Goal: Task Accomplishment & Management: Manage account settings

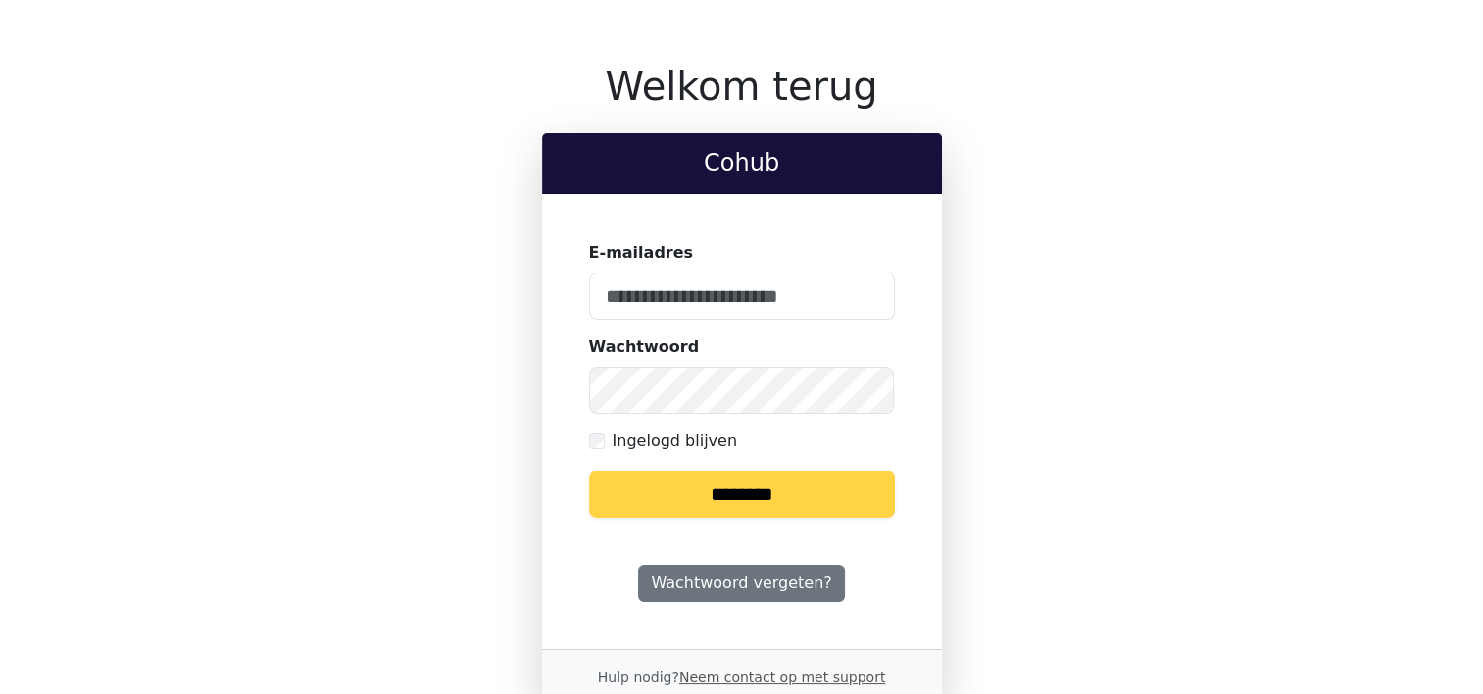
type input "**********"
click at [715, 493] on input "********" at bounding box center [742, 493] width 306 height 47
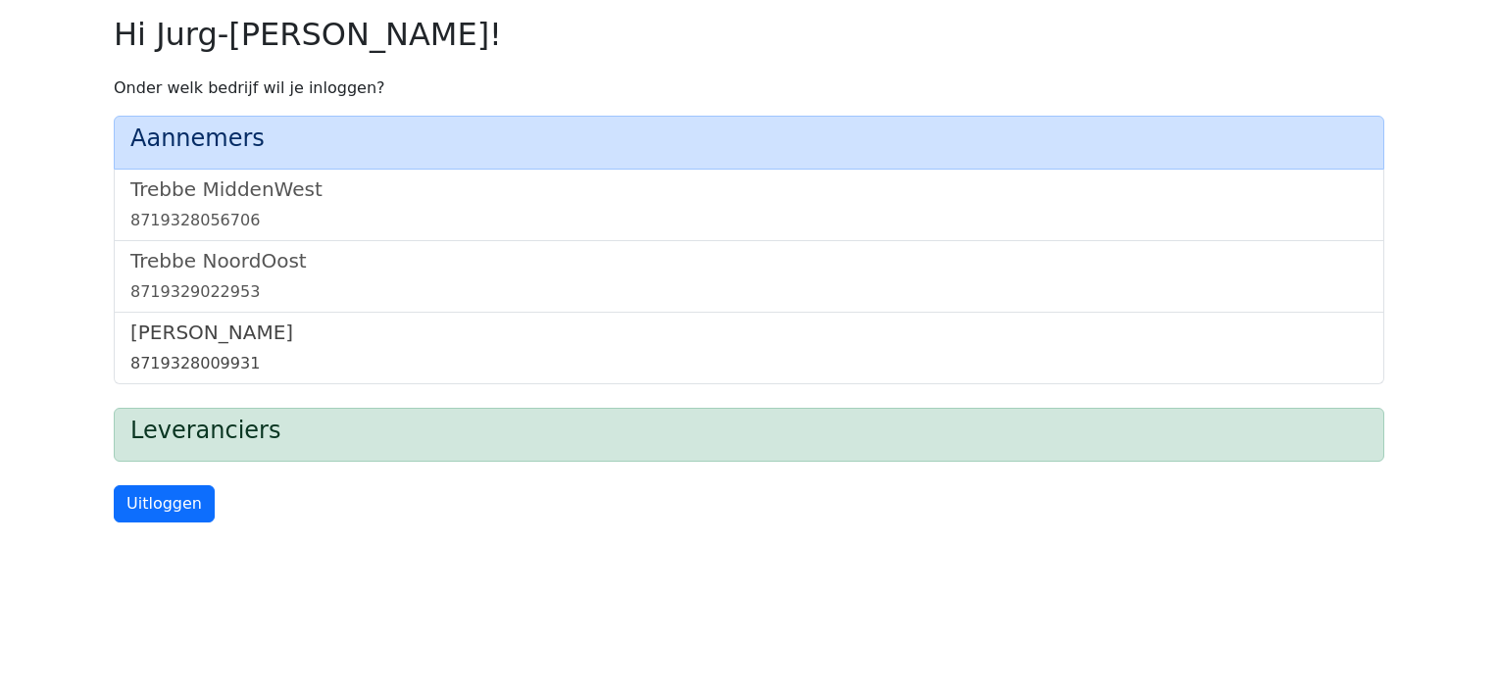
click at [189, 340] on h5 "[PERSON_NAME]" at bounding box center [748, 332] width 1237 height 24
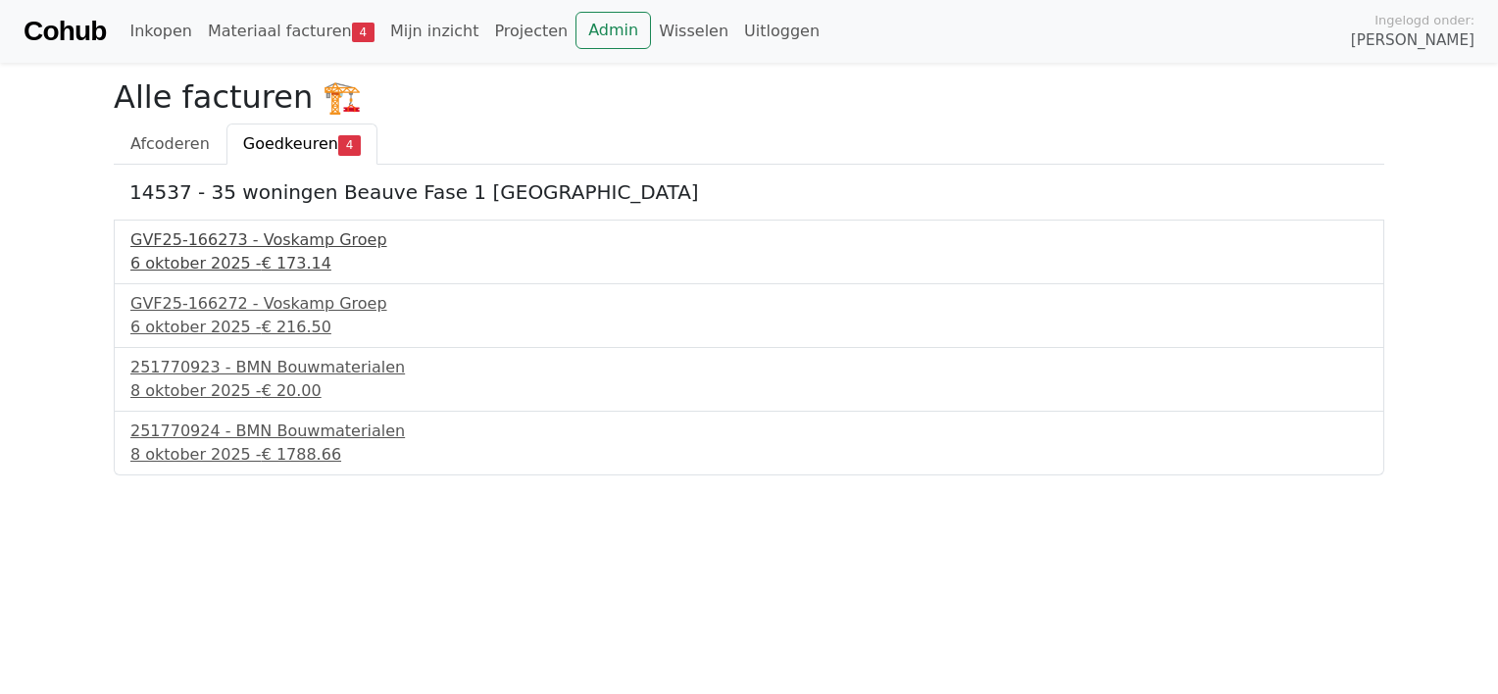
click at [219, 243] on div "GVF25-166273 - Voskamp Groep" at bounding box center [748, 240] width 1237 height 24
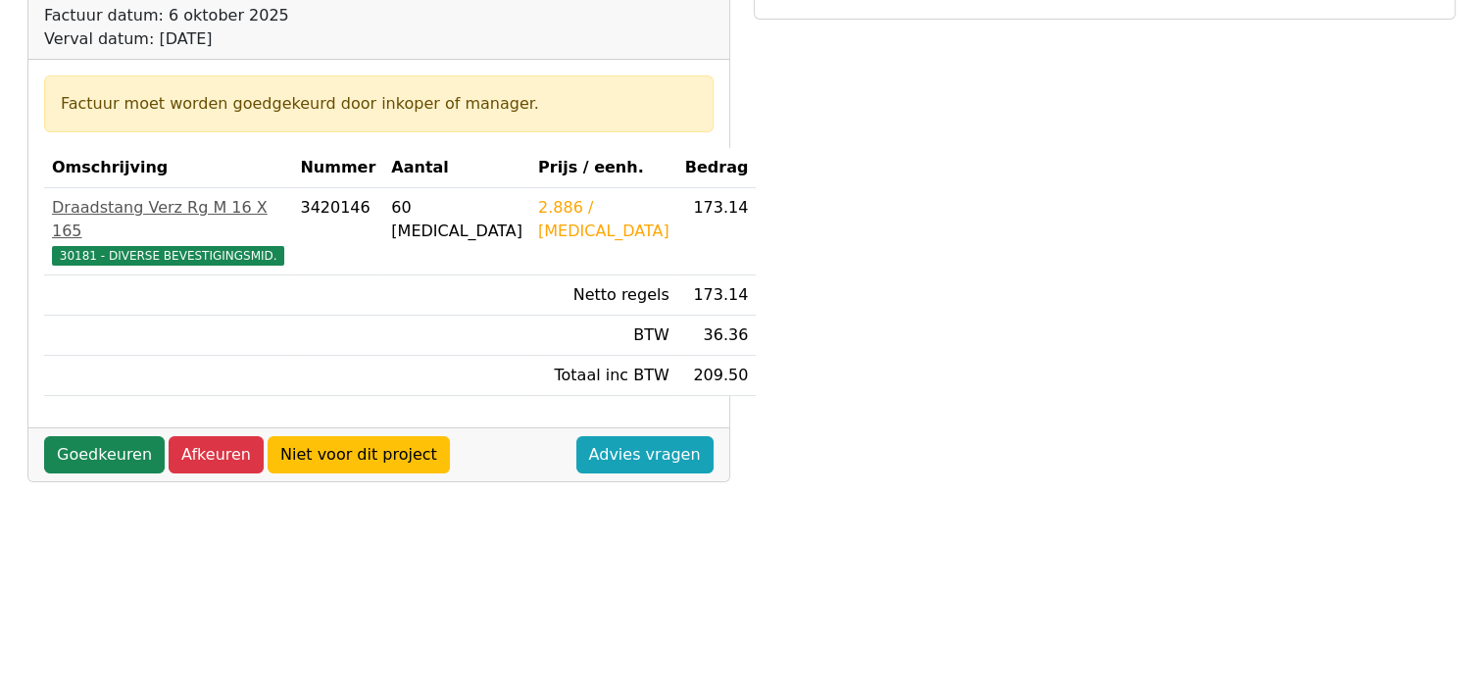
scroll to position [392, 0]
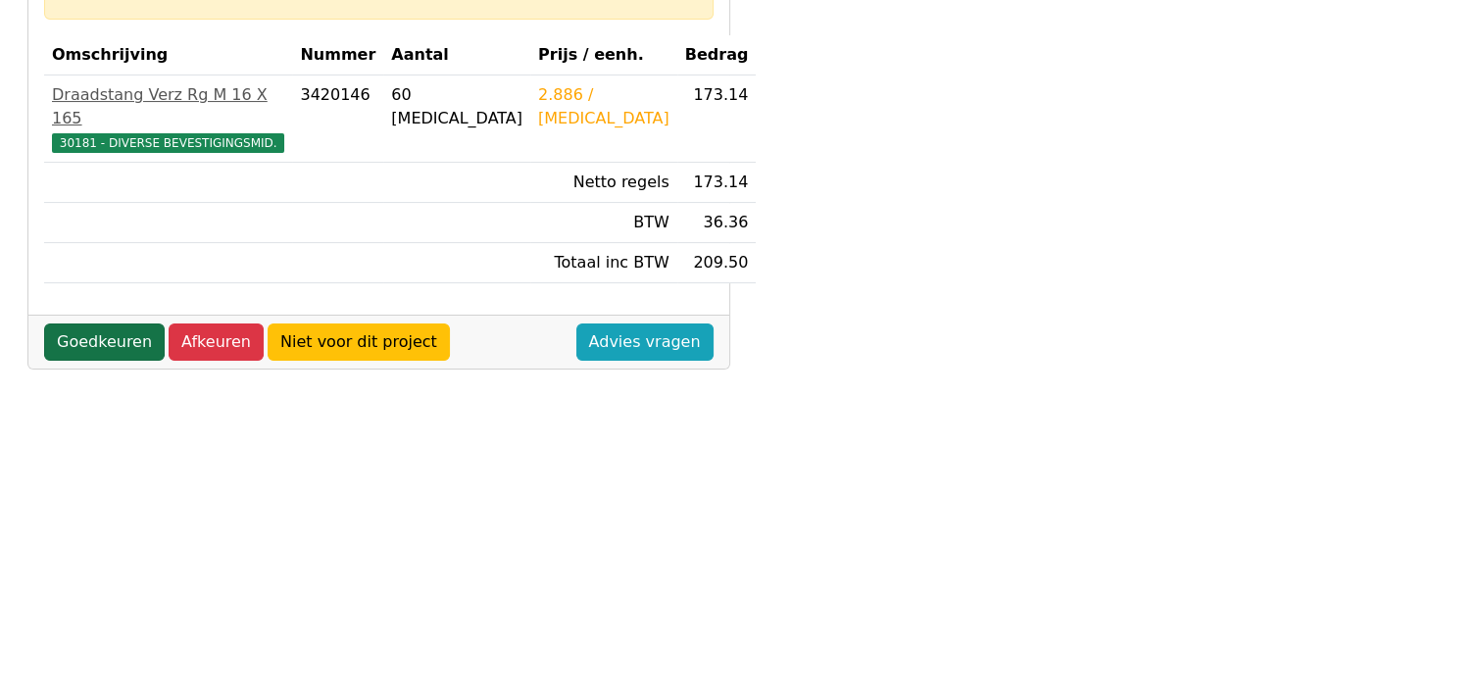
click at [98, 323] on link "Goedkeuren" at bounding box center [104, 341] width 121 height 37
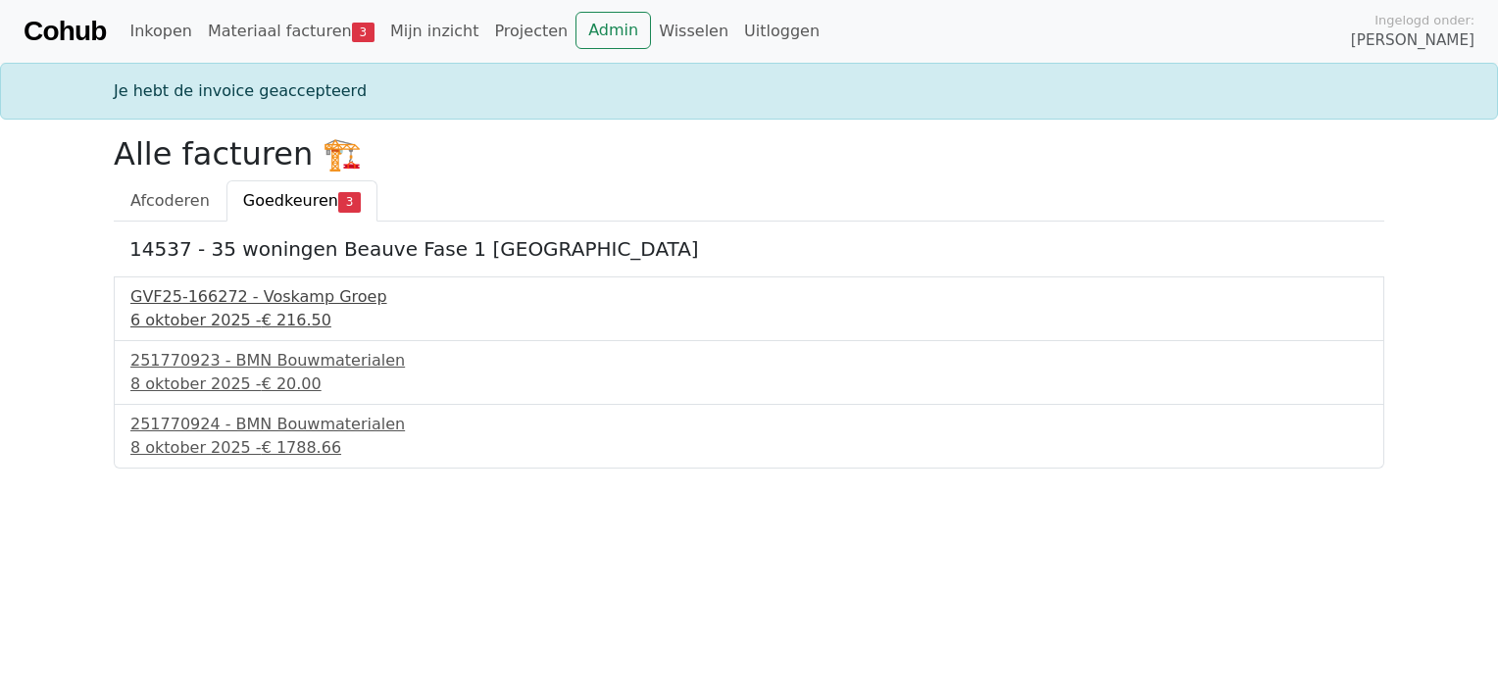
click at [232, 313] on div "6 oktober 2025 - € 216.50" at bounding box center [748, 321] width 1237 height 24
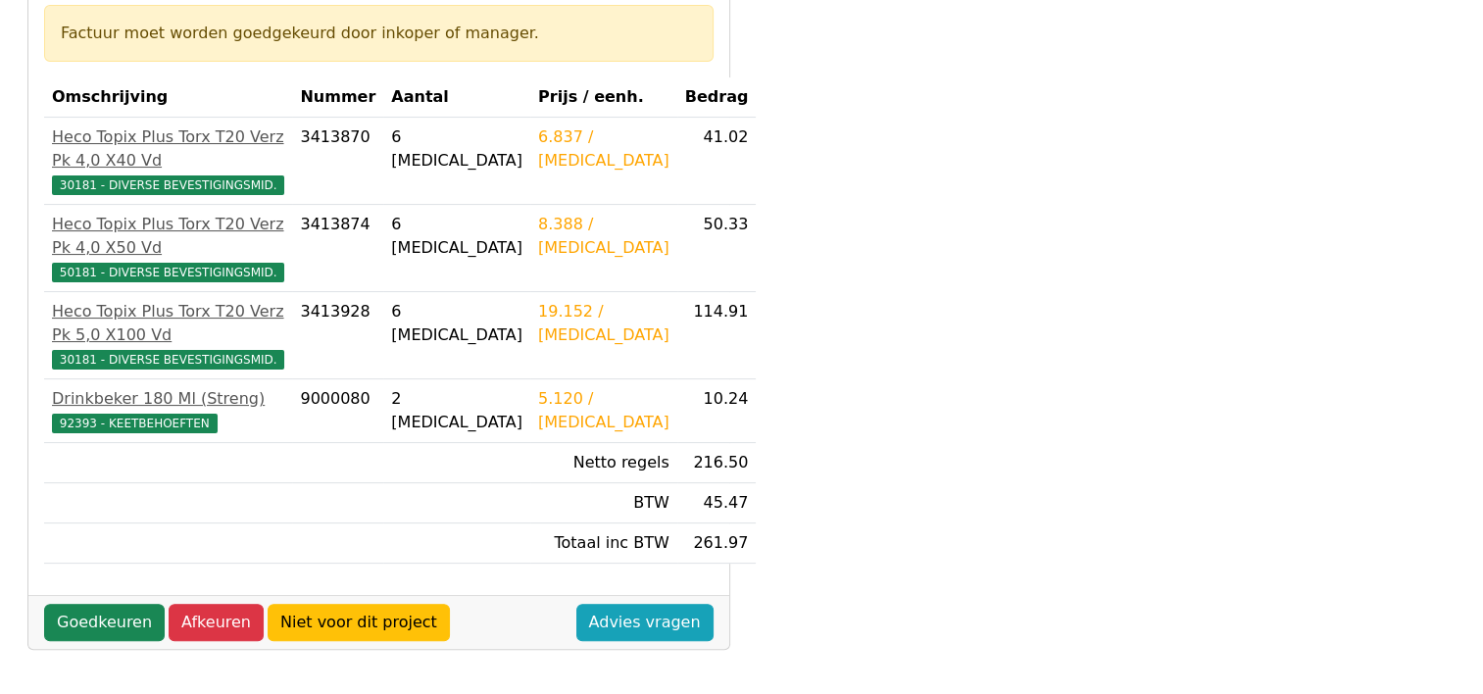
scroll to position [392, 0]
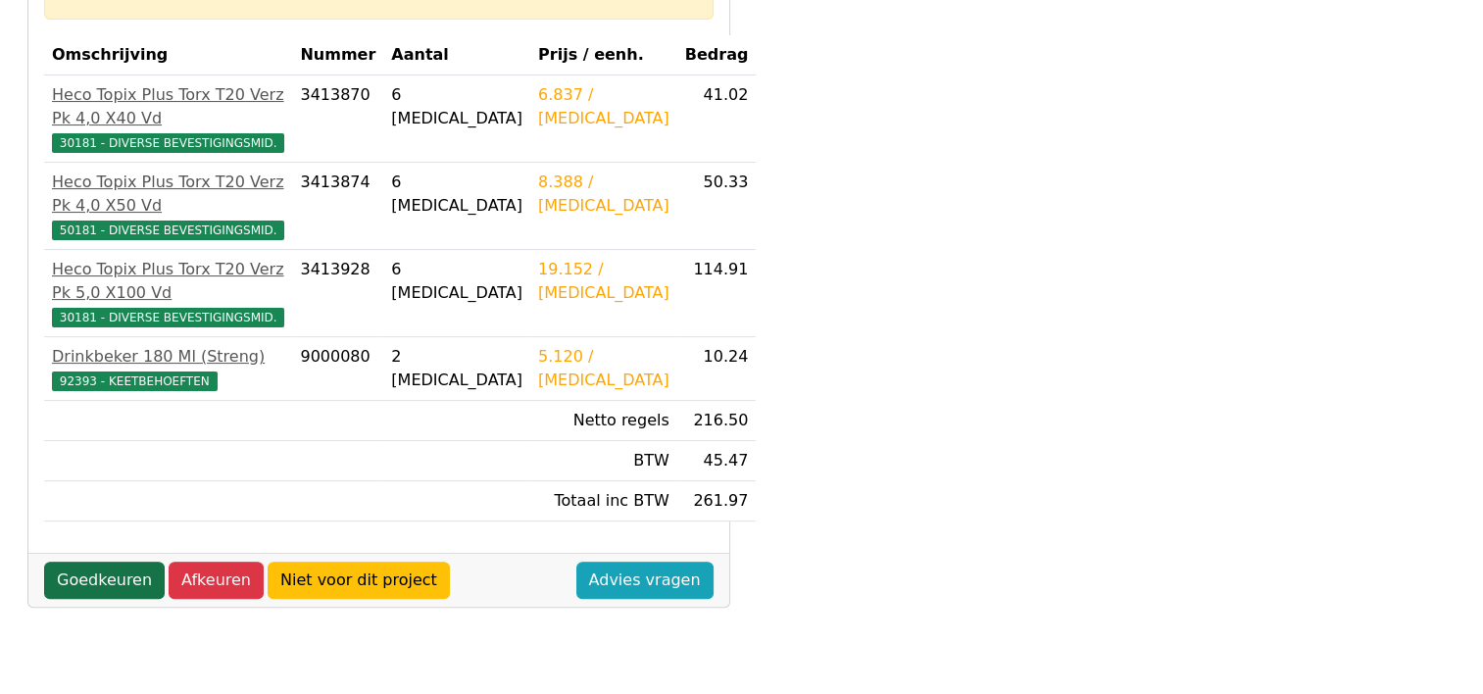
click at [87, 562] on link "Goedkeuren" at bounding box center [104, 580] width 121 height 37
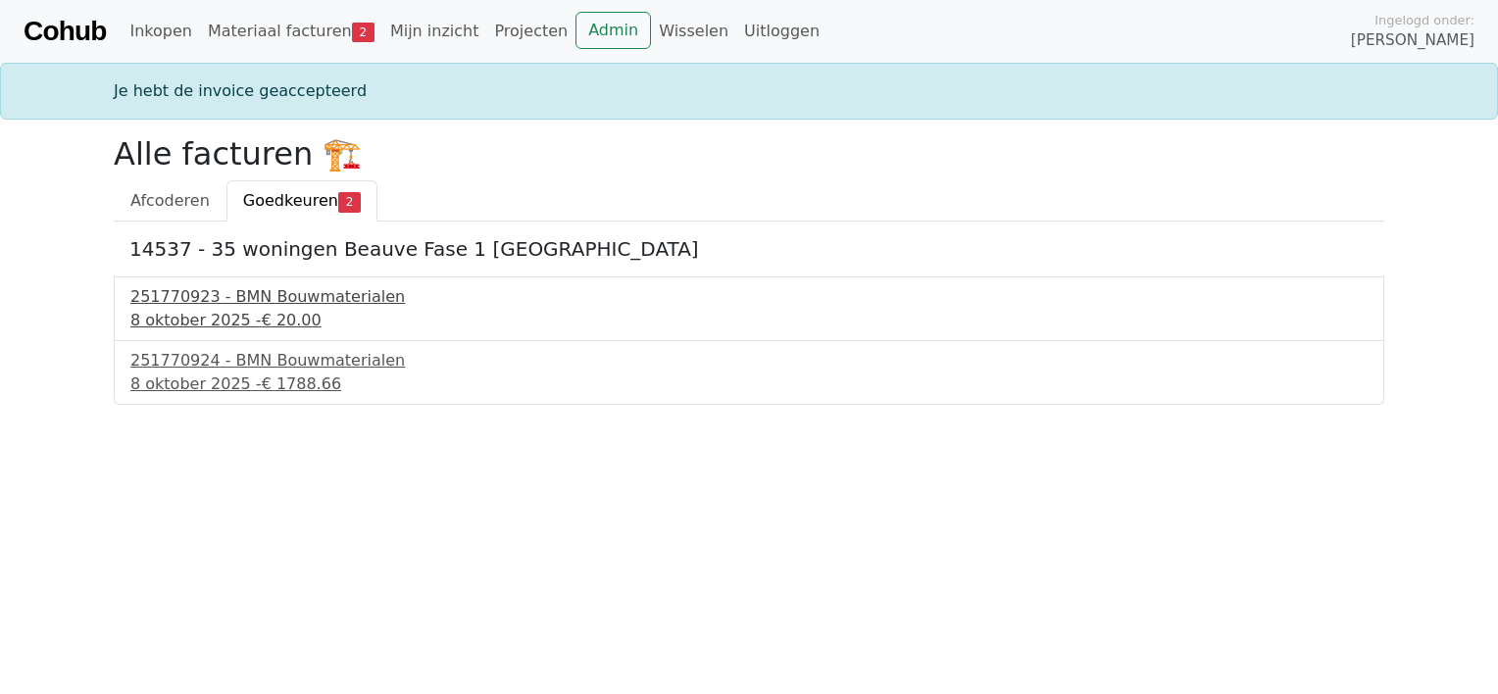
click at [254, 298] on div "251770923 - BMN Bouwmaterialen" at bounding box center [748, 297] width 1237 height 24
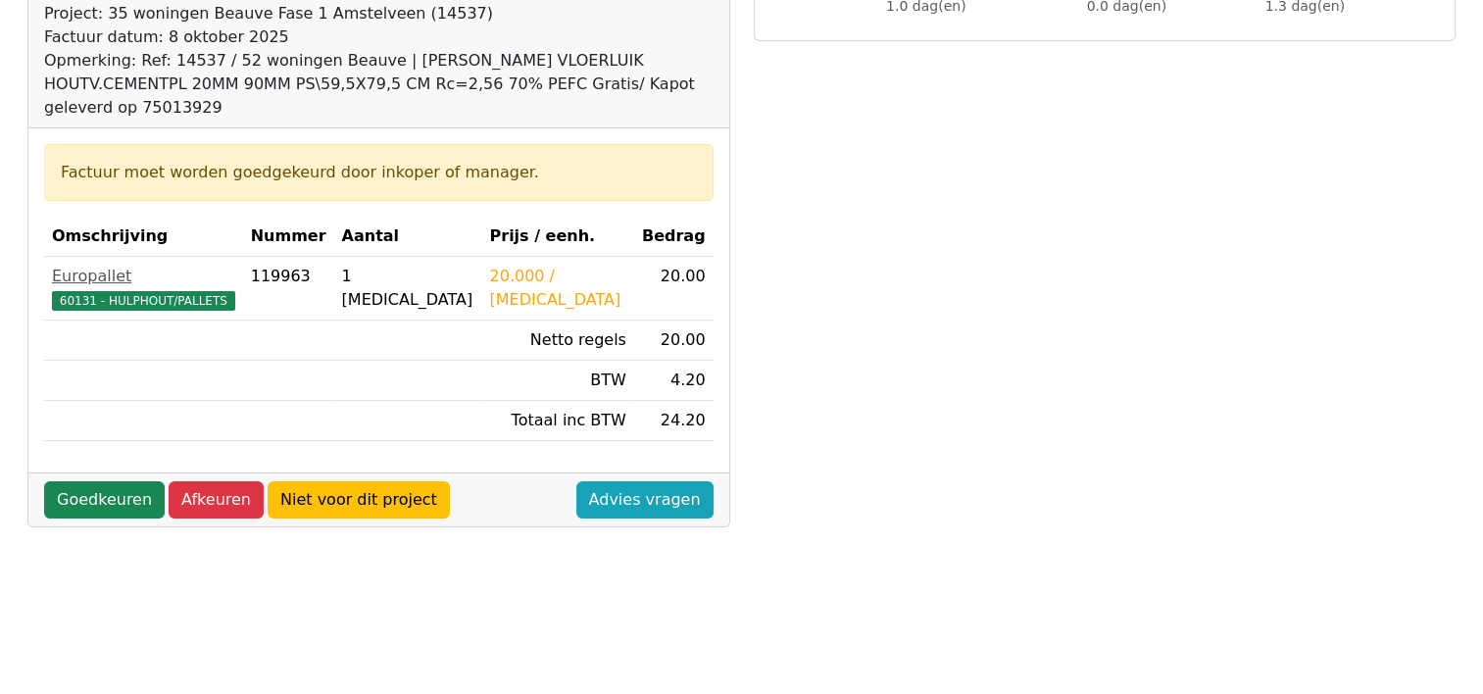
scroll to position [294, 0]
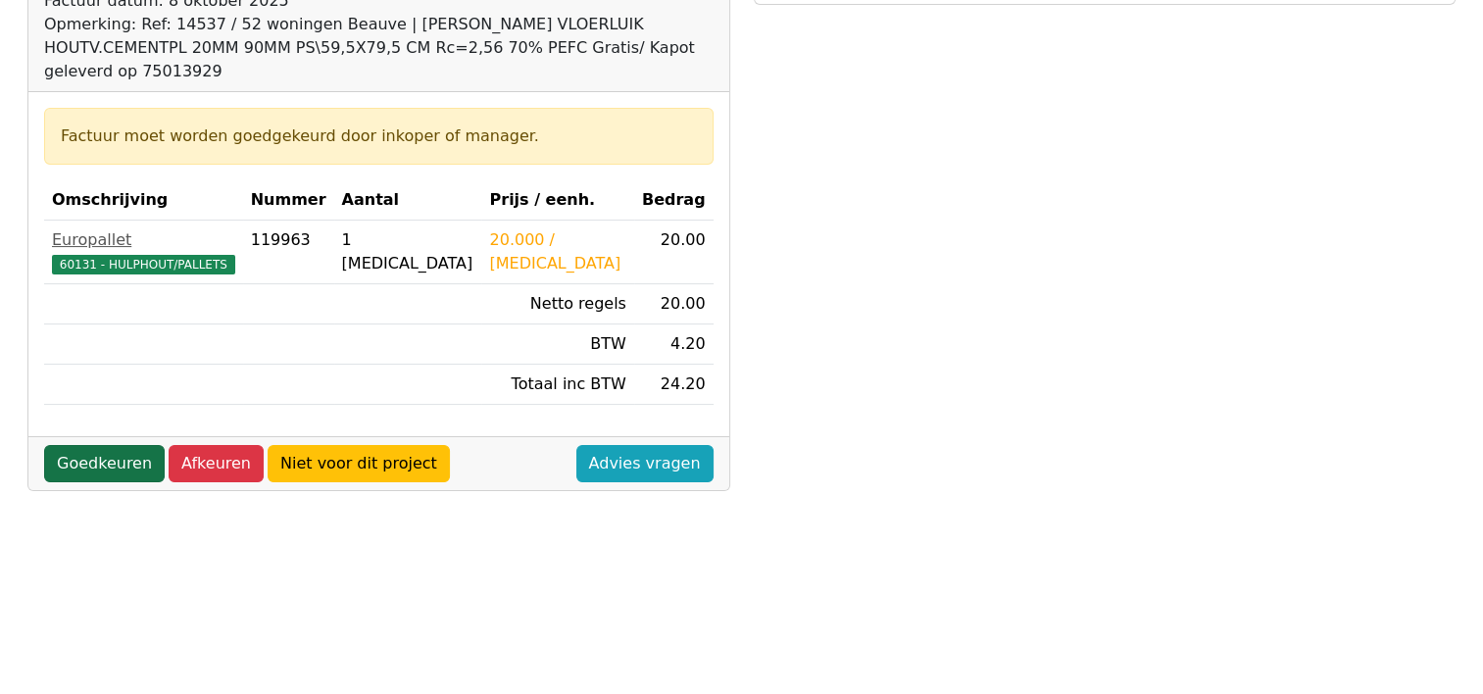
click at [74, 445] on link "Goedkeuren" at bounding box center [104, 463] width 121 height 37
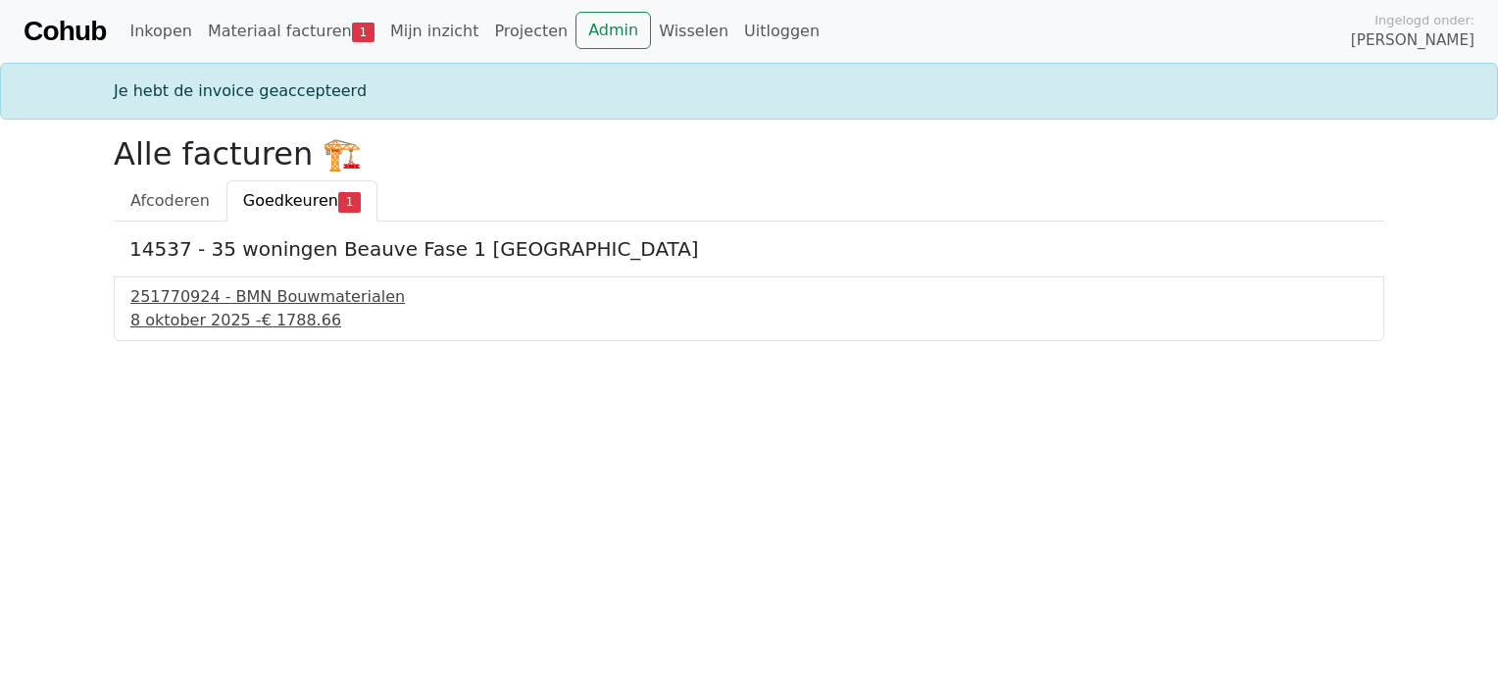
click at [228, 307] on div "251770924 - BMN Bouwmaterialen" at bounding box center [748, 297] width 1237 height 24
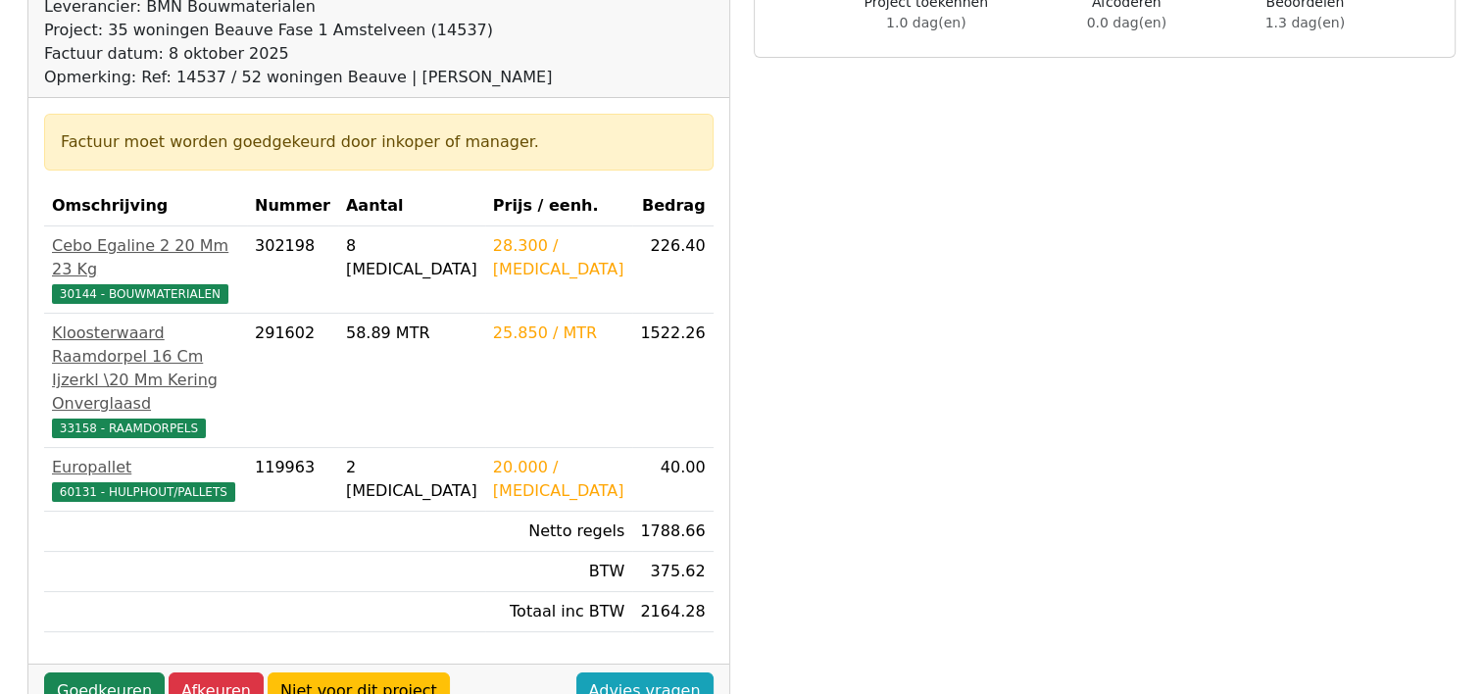
scroll to position [294, 0]
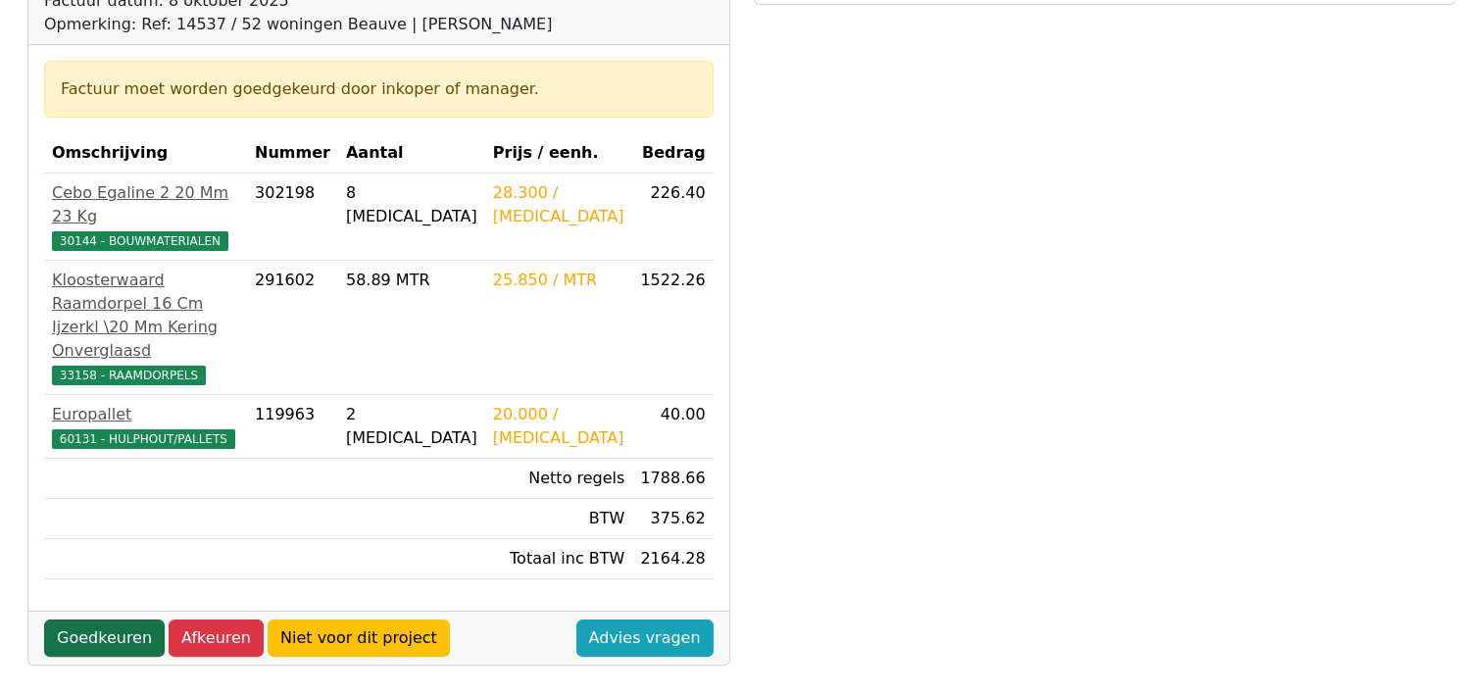
click at [65, 637] on link "Goedkeuren" at bounding box center [104, 637] width 121 height 37
